Goal: Task Accomplishment & Management: Use online tool/utility

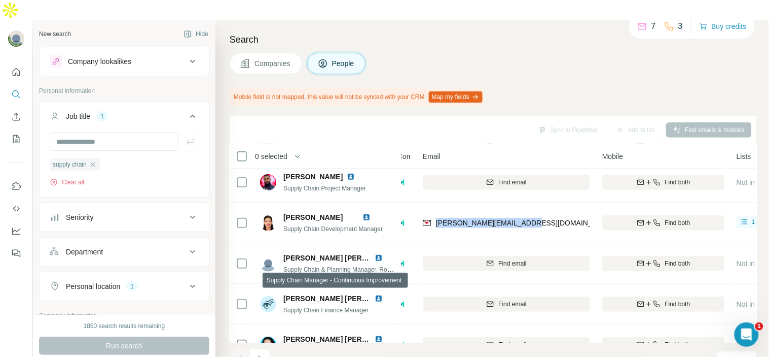
scroll to position [125, 9]
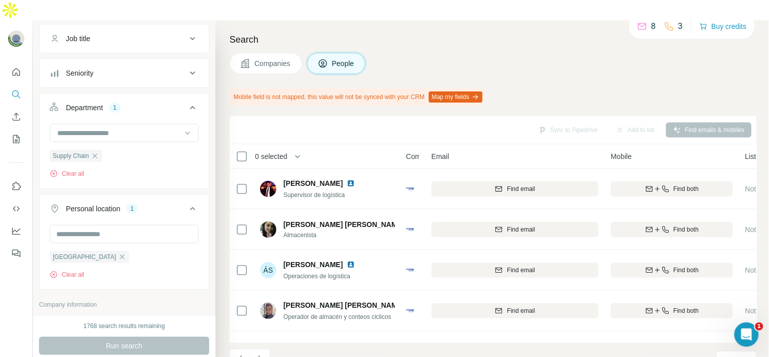
scroll to position [237, 0]
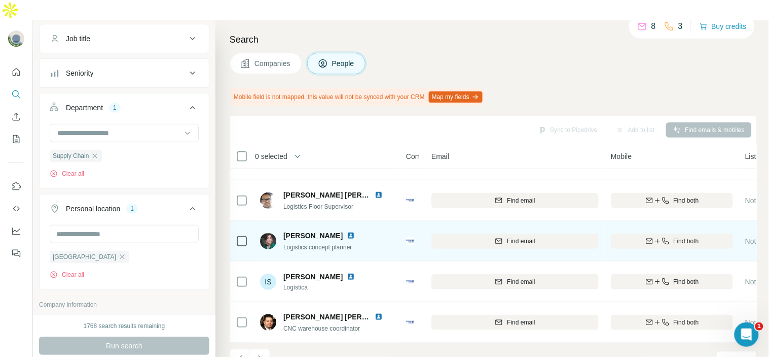
click at [414, 236] on div "Bocar" at bounding box center [412, 241] width 13 height 10
click at [355, 231] on img at bounding box center [351, 235] width 8 height 8
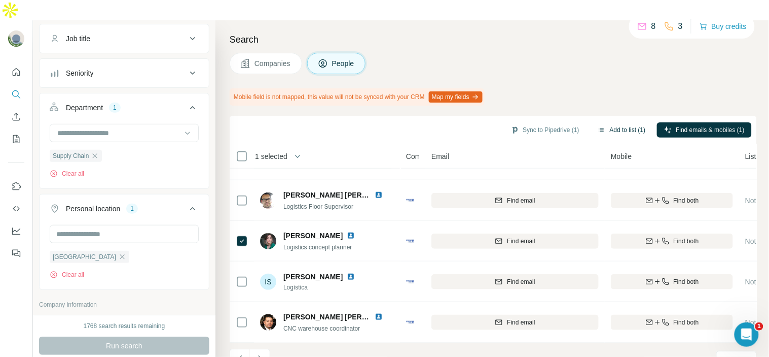
click at [638, 122] on button "Add to list (1)" at bounding box center [622, 129] width 62 height 15
click at [633, 122] on button "Add to list (1)" at bounding box center [622, 129] width 62 height 15
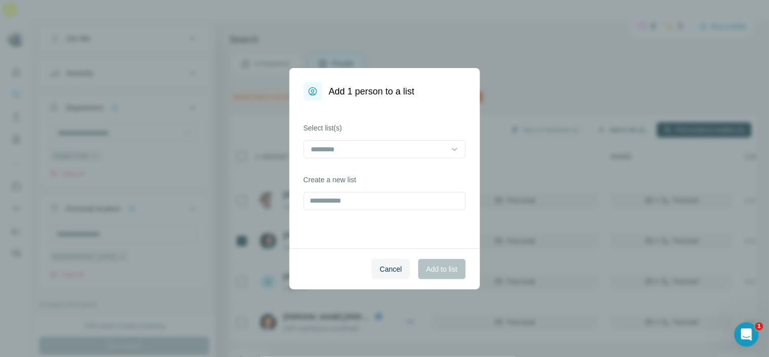
click at [633, 103] on div "Add 1 person to a list Select list(s) Create a new list Cancel Add to list" at bounding box center [384, 178] width 769 height 357
click at [399, 153] on input at bounding box center [378, 149] width 137 height 11
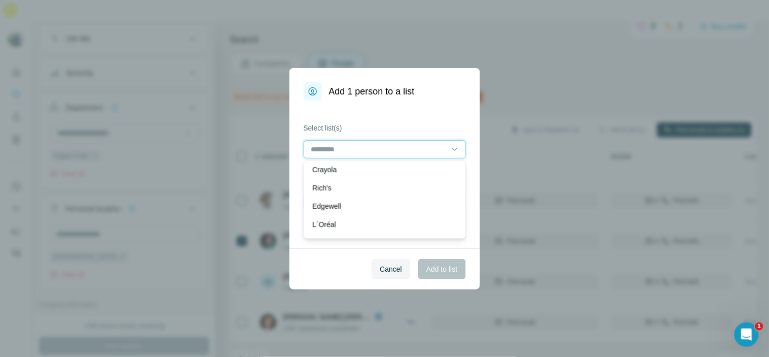
scroll to position [0, 0]
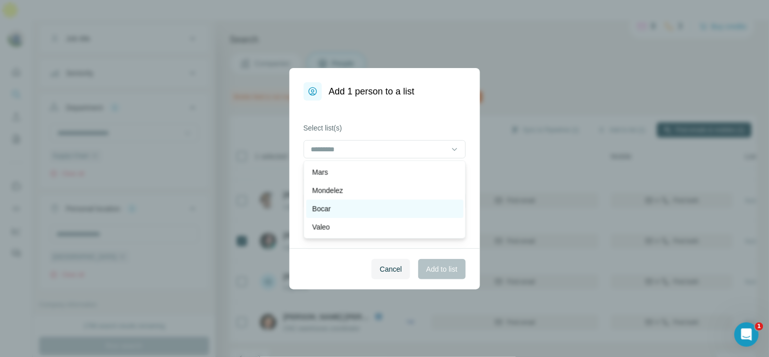
click at [359, 204] on div "Bocar" at bounding box center [384, 208] width 145 height 10
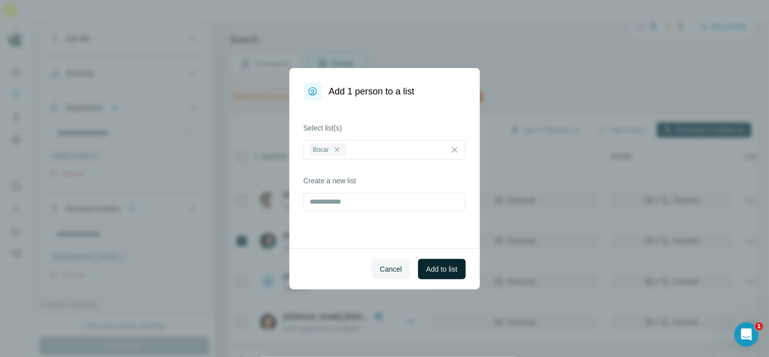
click at [430, 262] on button "Add to list" at bounding box center [441, 269] width 47 height 20
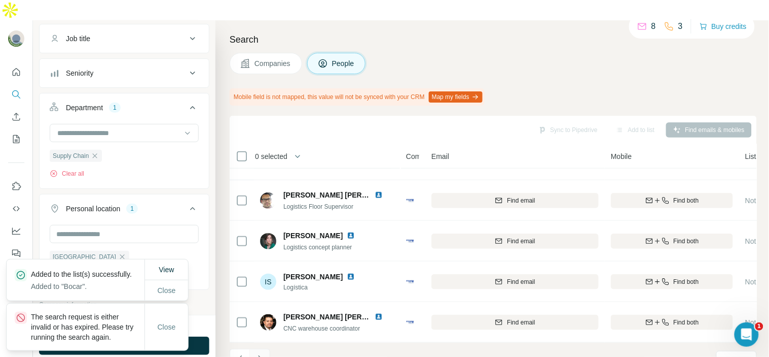
click at [257, 348] on button "Navigate to next page" at bounding box center [260, 358] width 20 height 20
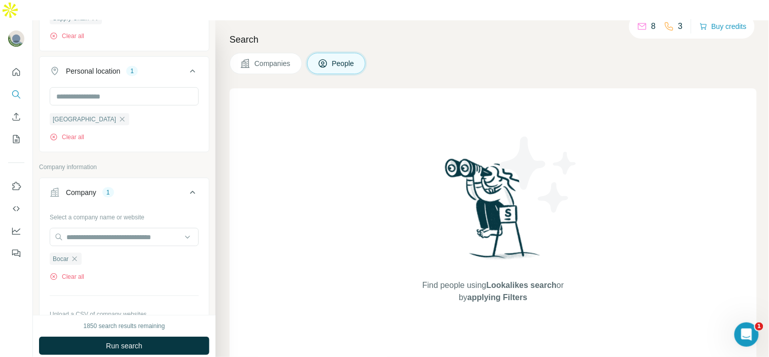
scroll to position [219, 0]
click at [78, 251] on icon "button" at bounding box center [74, 255] width 8 height 8
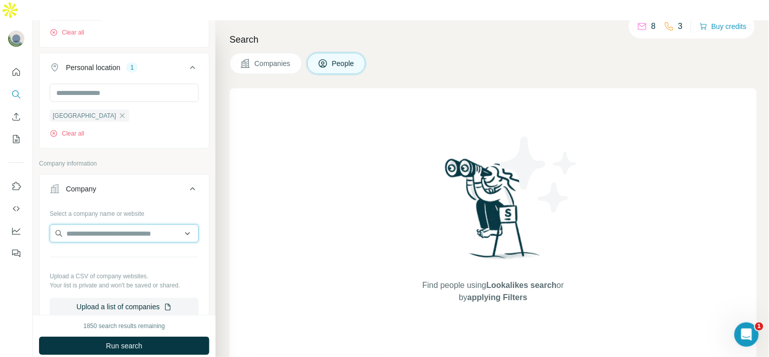
click at [77, 224] on input "text" at bounding box center [124, 233] width 149 height 18
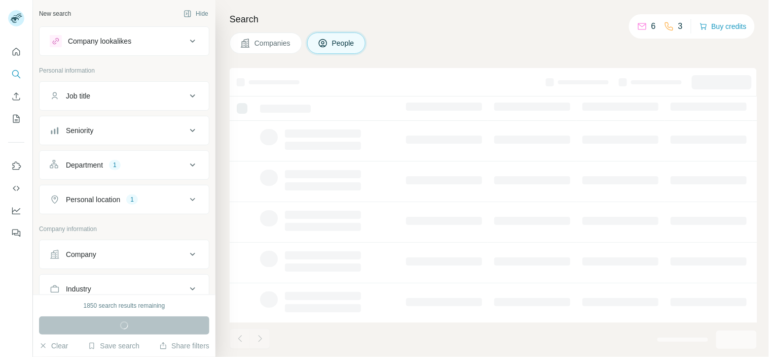
click at [92, 247] on button "Company" at bounding box center [124, 254] width 169 height 24
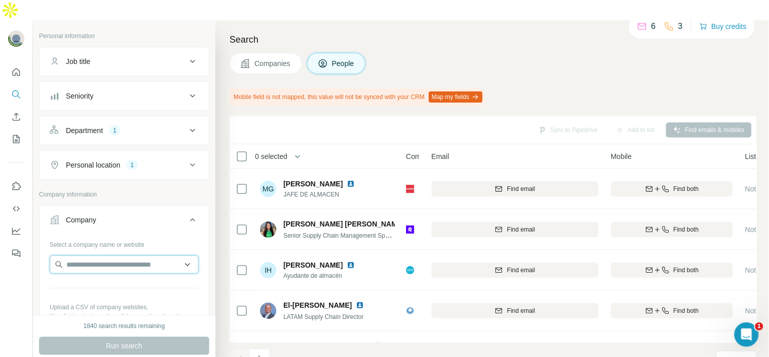
click at [89, 255] on input "text" at bounding box center [124, 264] width 149 height 18
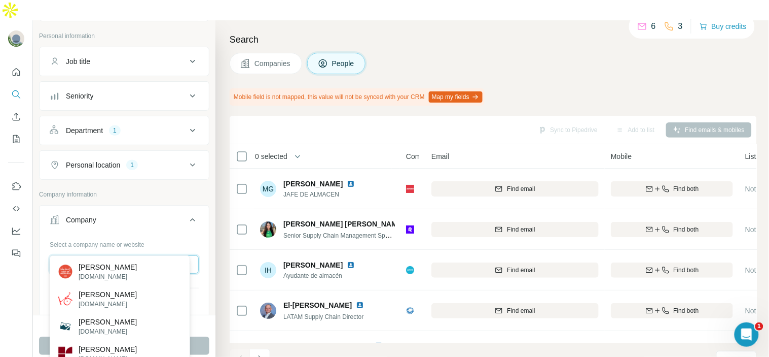
click at [164, 255] on input "******" at bounding box center [124, 264] width 149 height 18
paste input "**********"
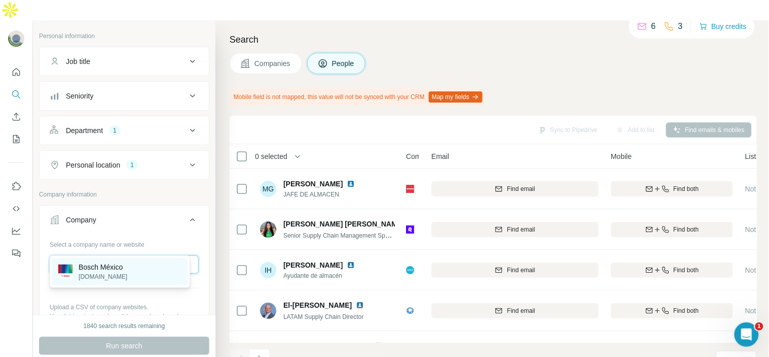
type input "**********"
click at [139, 275] on div "Bosch México bosch.com.mx" at bounding box center [119, 271] width 135 height 27
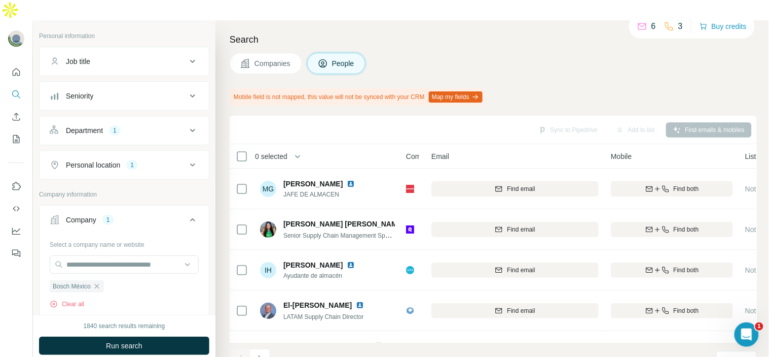
click at [128, 118] on button "Department 1" at bounding box center [124, 130] width 169 height 24
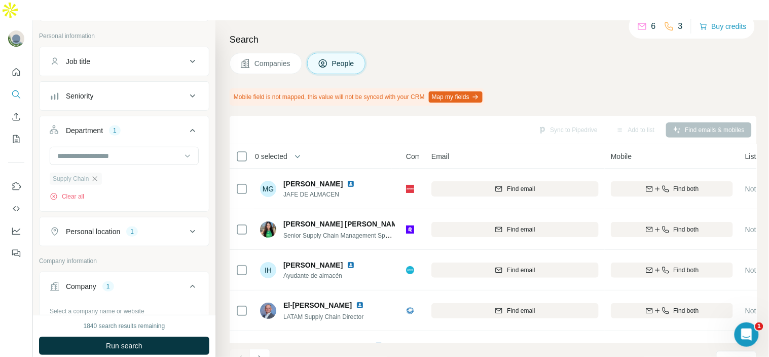
click at [99, 174] on icon "button" at bounding box center [95, 178] width 8 height 8
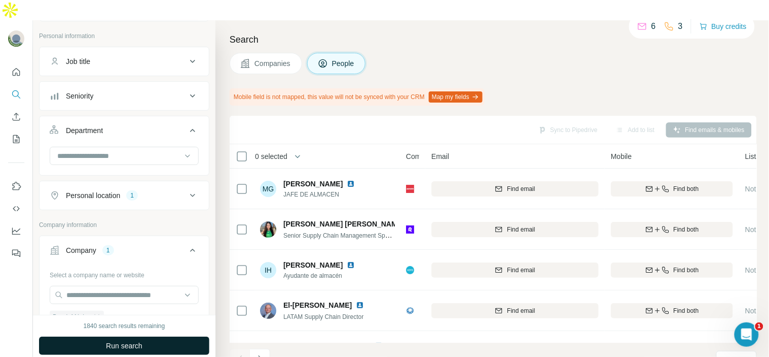
click at [130, 340] on span "Run search" at bounding box center [124, 345] width 37 height 10
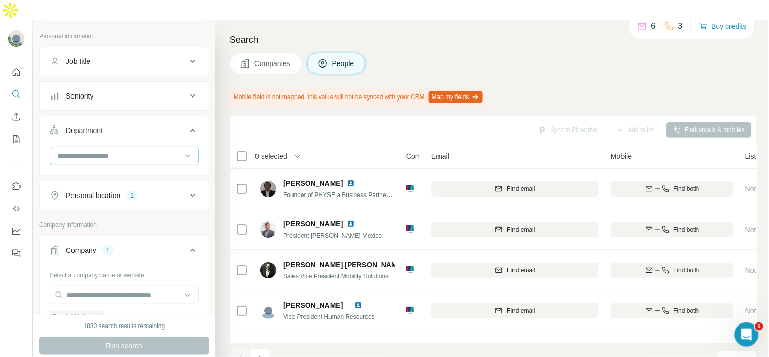
click at [149, 147] on div at bounding box center [118, 155] width 125 height 17
paste input "**********"
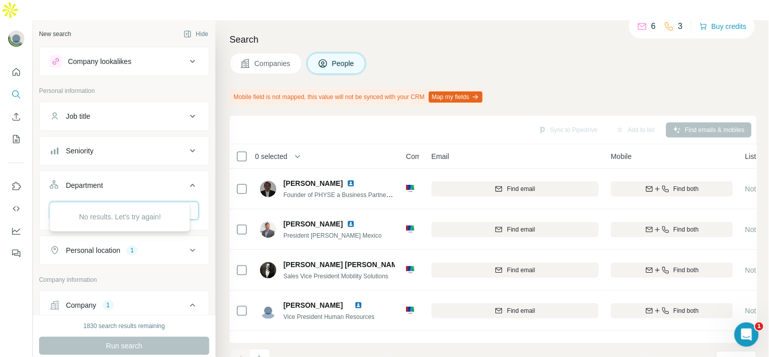
type input "**********"
click at [154, 202] on div "**********" at bounding box center [118, 210] width 125 height 17
click at [154, 202] on div at bounding box center [118, 210] width 125 height 17
click at [132, 104] on button "Job title" at bounding box center [124, 116] width 169 height 24
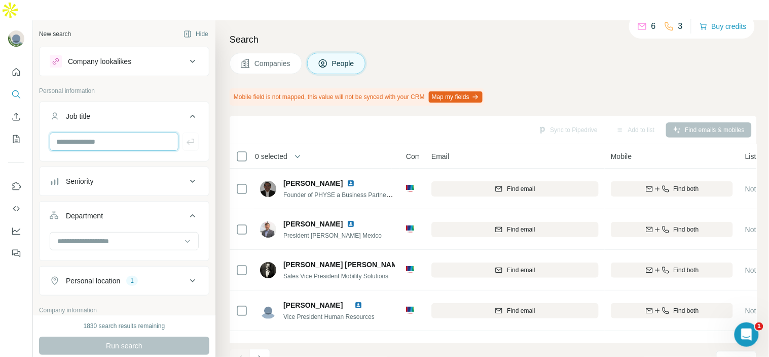
click at [123, 132] on input "text" at bounding box center [114, 141] width 129 height 18
paste input "**********"
type input "**********"
click at [186, 136] on icon "button" at bounding box center [191, 141] width 10 height 10
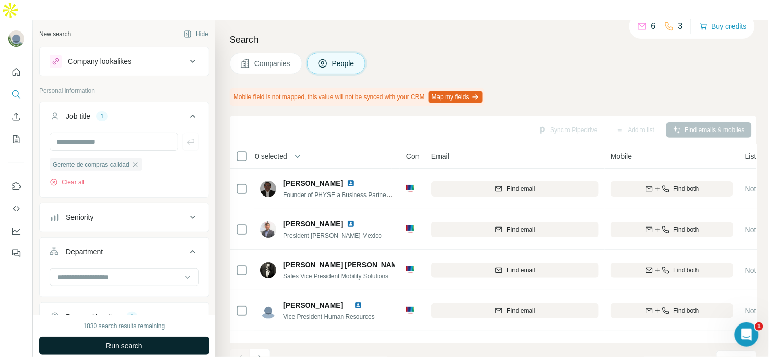
click at [156, 336] on button "Run search" at bounding box center [124, 345] width 170 height 18
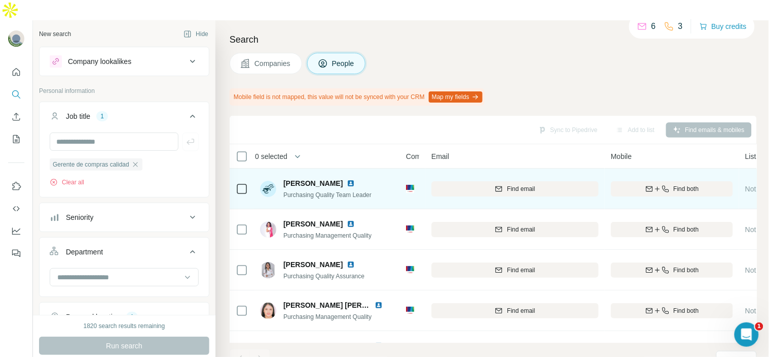
click at [348, 179] on img at bounding box center [351, 183] width 8 height 8
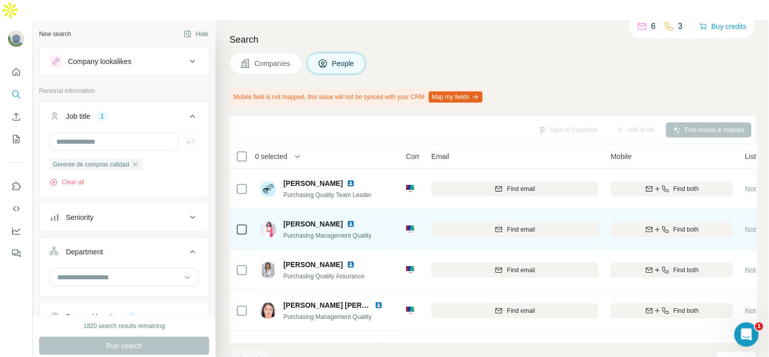
click at [355, 220] on img at bounding box center [351, 224] width 8 height 8
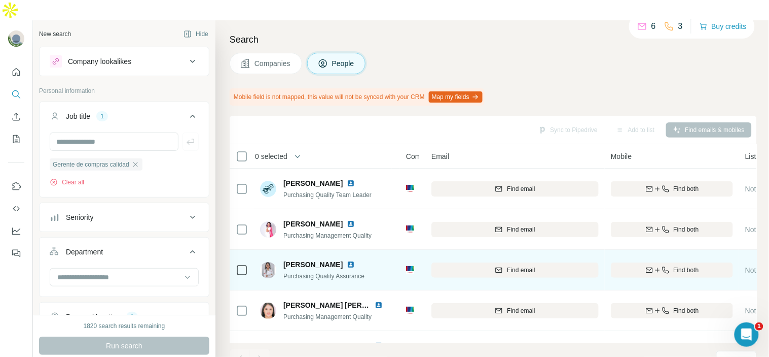
click at [347, 260] on img at bounding box center [351, 264] width 8 height 8
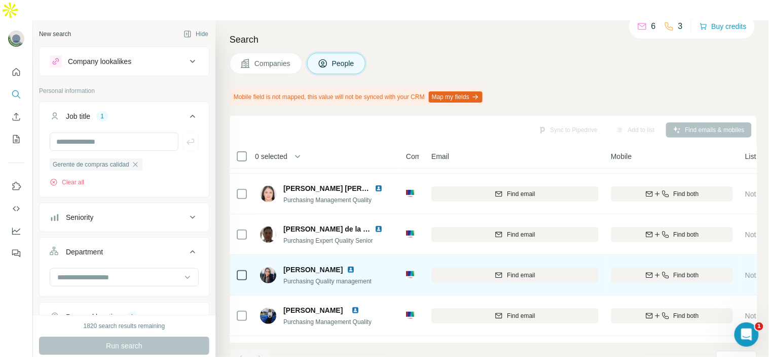
scroll to position [43, 0]
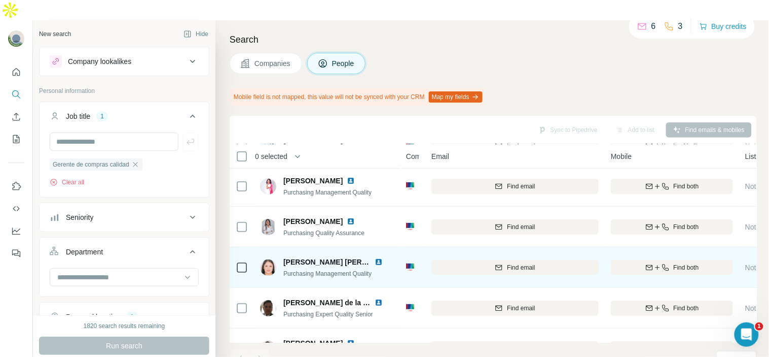
click at [376, 258] on img at bounding box center [379, 262] width 8 height 8
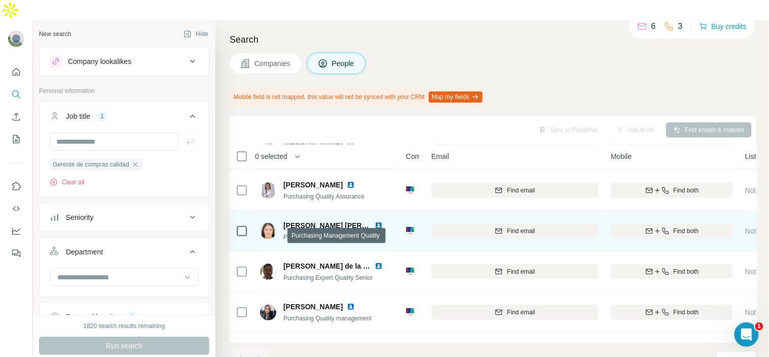
scroll to position [99, 0]
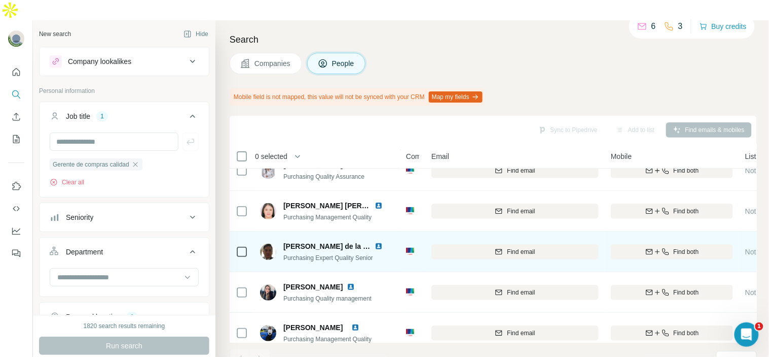
click at [379, 242] on img at bounding box center [379, 246] width 8 height 8
